Goal: Task Accomplishment & Management: Use online tool/utility

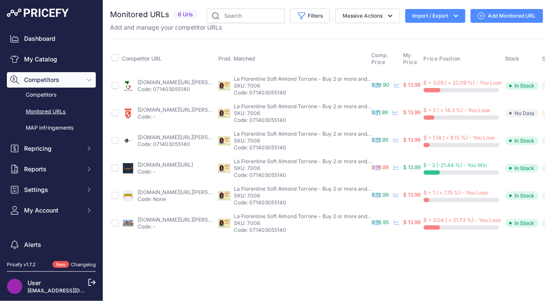
click at [60, 62] on link "My Catalog" at bounding box center [51, 59] width 89 height 15
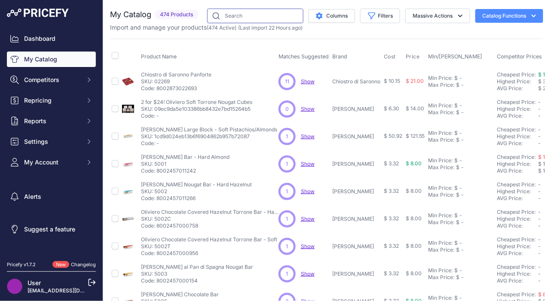
click at [280, 18] on input "text" at bounding box center [255, 16] width 96 height 15
type input "ferrara"
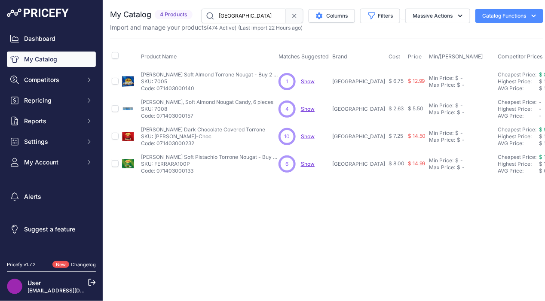
click at [329, 194] on div "Close You are not connected to the internet." at bounding box center [326, 150] width 447 height 301
click at [303, 81] on span "Show" at bounding box center [308, 81] width 14 height 6
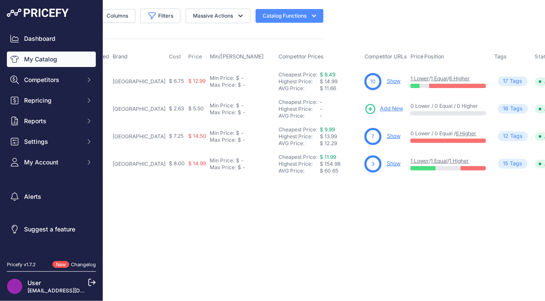
scroll to position [0, 221]
click at [385, 79] on link "Show" at bounding box center [392, 81] width 14 height 6
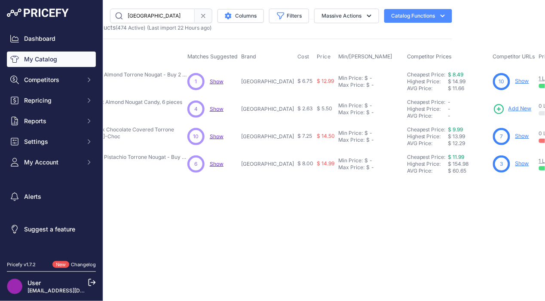
scroll to position [0, 109]
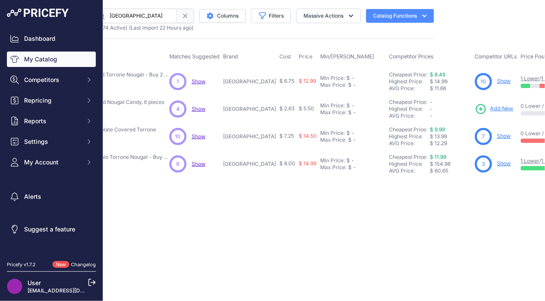
click at [497, 164] on link "Show" at bounding box center [504, 163] width 14 height 6
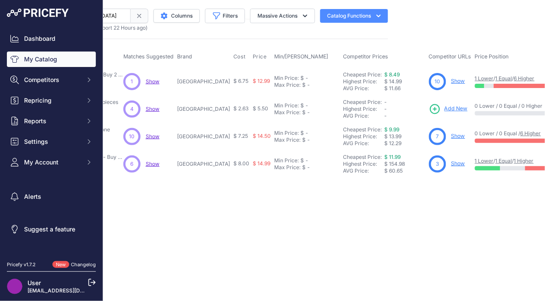
scroll to position [0, 164]
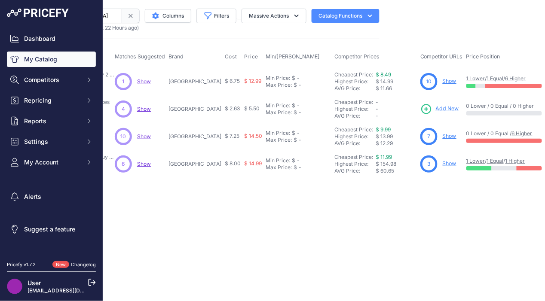
click at [442, 134] on link "Show" at bounding box center [449, 136] width 14 height 6
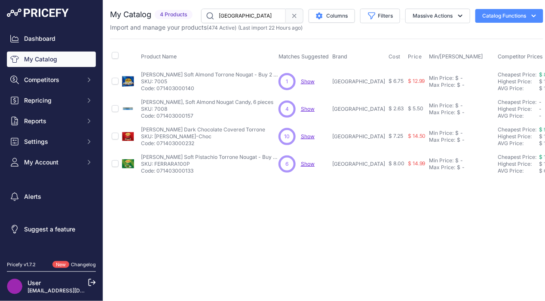
drag, startPoint x: 247, startPoint y: 18, endPoint x: 188, endPoint y: 9, distance: 59.0
click at [188, 9] on div "My Catalog 4 Products" at bounding box center [326, 16] width 433 height 15
type input "florent"
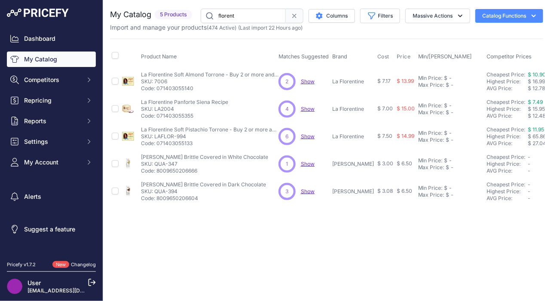
click at [311, 81] on span "Show" at bounding box center [308, 81] width 14 height 6
click at [307, 136] on span "Show" at bounding box center [308, 136] width 14 height 6
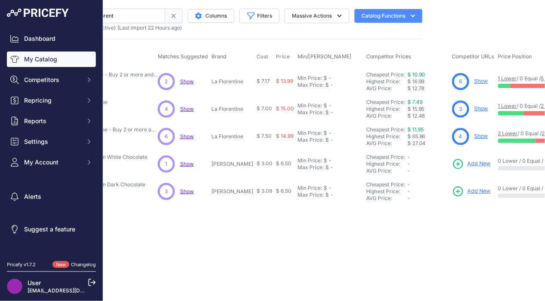
scroll to position [0, 158]
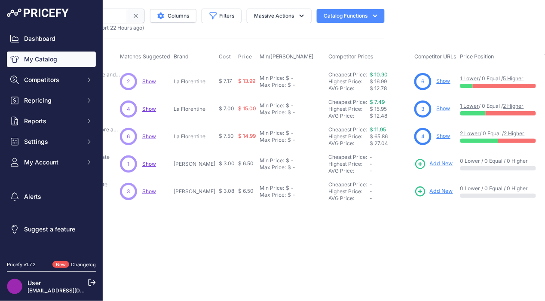
click at [436, 79] on link "Show" at bounding box center [443, 81] width 14 height 6
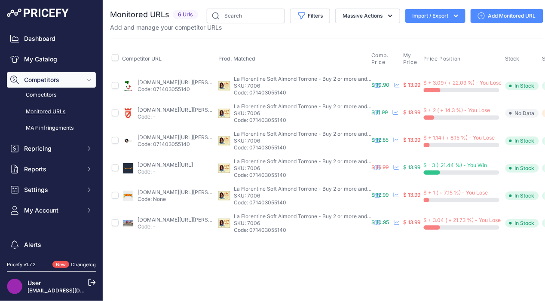
click at [382, 259] on div "Close You are not connected to the internet." at bounding box center [326, 150] width 447 height 301
click at [282, 273] on div "Close You are not connected to the internet." at bounding box center [326, 150] width 447 height 301
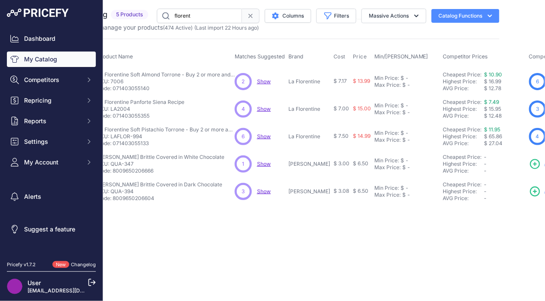
scroll to position [0, 109]
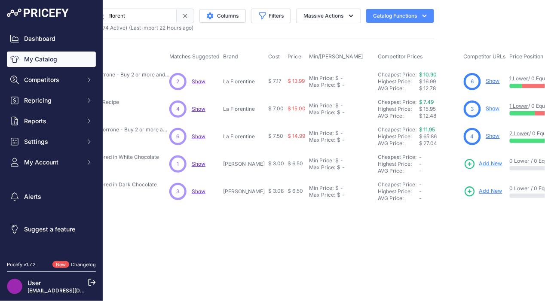
click at [486, 136] on link "Show" at bounding box center [493, 136] width 14 height 6
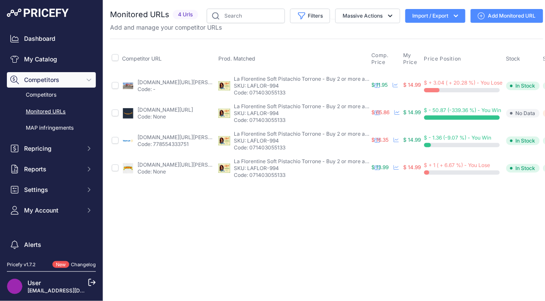
click at [441, 200] on div "Close You are not connected to the internet." at bounding box center [326, 150] width 447 height 301
